Goal: Check status: Check status

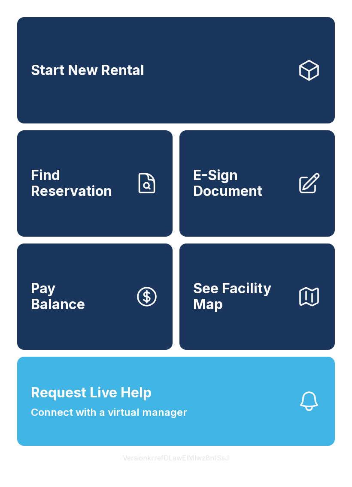
scroll to position [10, 0]
click at [61, 193] on span "Find Reservation" at bounding box center [79, 183] width 97 height 31
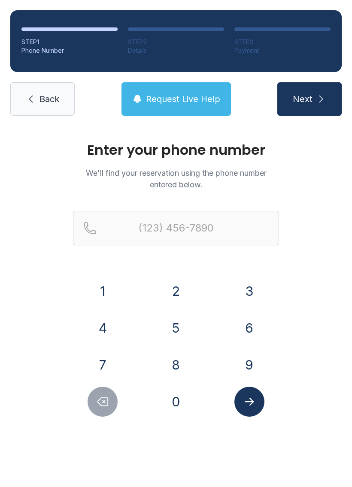
click at [243, 330] on button "6" at bounding box center [249, 328] width 30 height 30
click at [100, 281] on button "1" at bounding box center [102, 291] width 30 height 30
click at [176, 329] on button "5" at bounding box center [176, 328] width 30 height 30
click at [252, 362] on button "9" at bounding box center [249, 365] width 30 height 30
click at [167, 279] on button "2" at bounding box center [176, 291] width 30 height 30
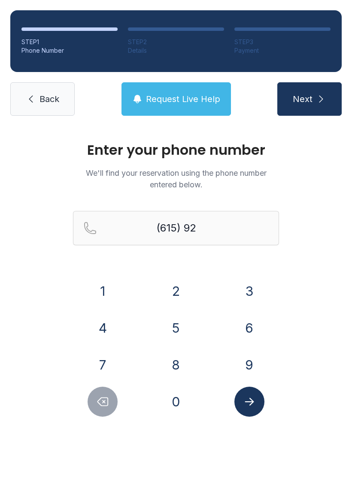
click at [178, 328] on button "5" at bounding box center [176, 328] width 30 height 30
click at [105, 289] on button "1" at bounding box center [102, 291] width 30 height 30
click at [252, 291] on button "3" at bounding box center [249, 291] width 30 height 30
click at [244, 357] on button "9" at bounding box center [249, 365] width 30 height 30
click at [175, 288] on button "2" at bounding box center [176, 291] width 30 height 30
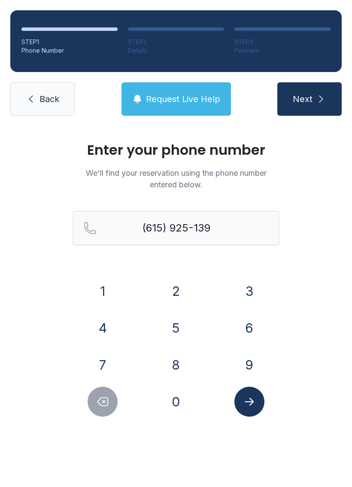
type input "[PHONE_NUMBER]"
click at [247, 404] on icon "Submit lookup form" at bounding box center [249, 401] width 13 height 13
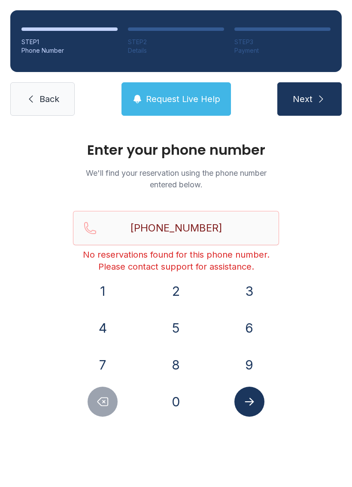
click at [33, 96] on icon at bounding box center [31, 99] width 10 height 10
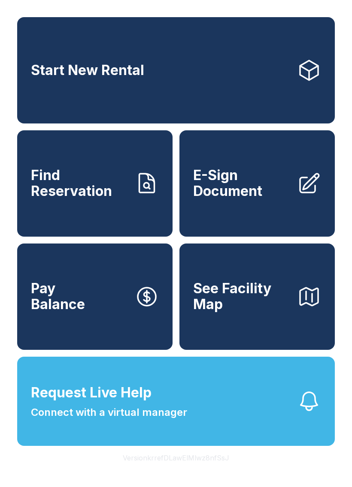
click at [92, 199] on span "Find Reservation" at bounding box center [79, 183] width 97 height 31
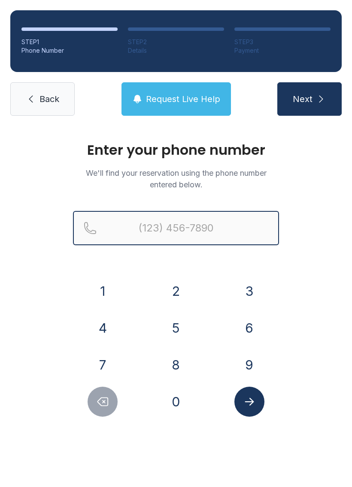
click at [113, 237] on input "Reservation phone number" at bounding box center [176, 228] width 206 height 34
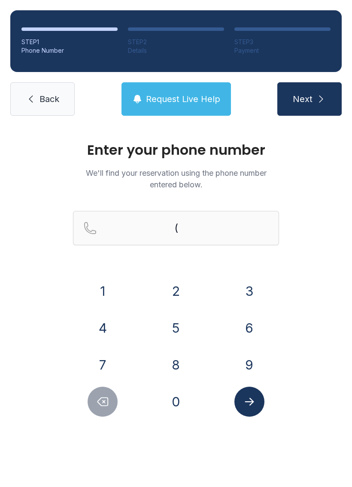
click at [244, 331] on button "6" at bounding box center [249, 328] width 30 height 30
click at [97, 292] on button "1" at bounding box center [102, 291] width 30 height 30
click at [176, 328] on button "5" at bounding box center [176, 328] width 30 height 30
click at [247, 359] on button "9" at bounding box center [249, 365] width 30 height 30
click at [167, 289] on button "2" at bounding box center [176, 291] width 30 height 30
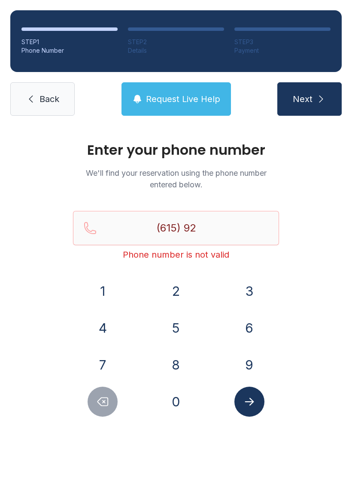
click at [178, 329] on button "5" at bounding box center [176, 328] width 30 height 30
click at [105, 286] on button "1" at bounding box center [102, 291] width 30 height 30
click at [246, 293] on button "3" at bounding box center [249, 291] width 30 height 30
click at [254, 372] on button "9" at bounding box center [249, 365] width 30 height 30
click at [170, 293] on button "2" at bounding box center [176, 291] width 30 height 30
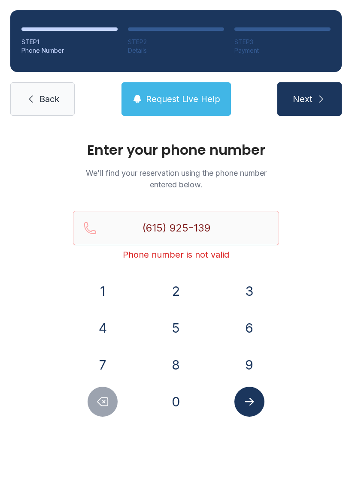
type input "[PHONE_NUMBER]"
click at [244, 402] on icon "Submit lookup form" at bounding box center [249, 401] width 13 height 13
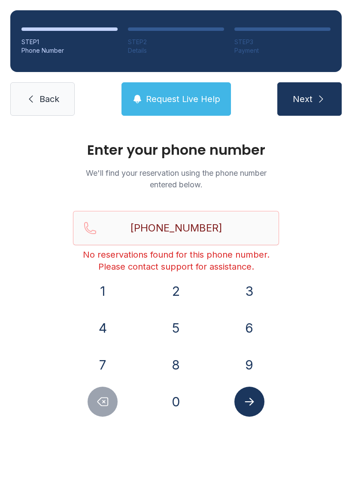
click at [154, 100] on span "Request Live Help" at bounding box center [183, 99] width 74 height 12
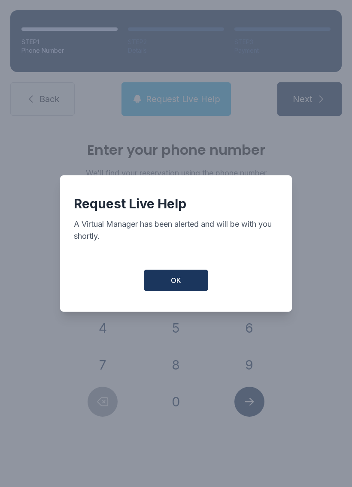
click at [159, 283] on button "OK" at bounding box center [176, 280] width 64 height 21
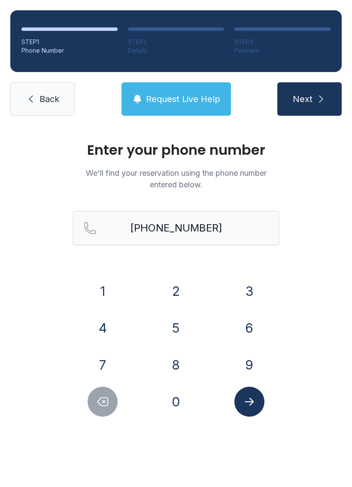
click at [167, 104] on span "Request Live Help" at bounding box center [183, 99] width 74 height 12
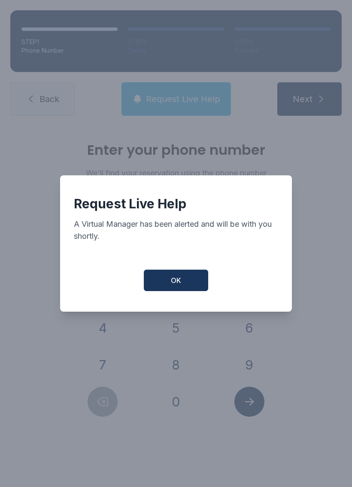
click at [163, 281] on button "OK" at bounding box center [176, 280] width 64 height 21
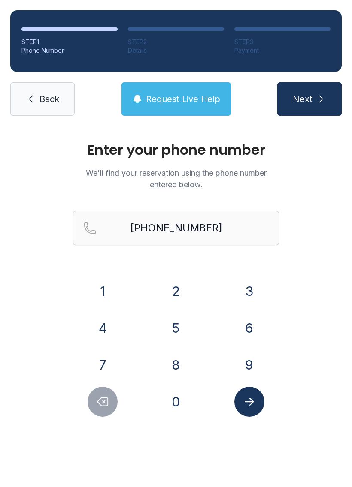
click at [167, 97] on span "Request Live Help" at bounding box center [183, 99] width 74 height 12
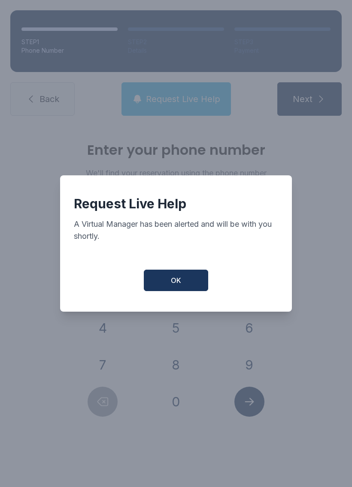
click at [175, 285] on span "OK" at bounding box center [176, 280] width 10 height 10
